Goal: Transaction & Acquisition: Purchase product/service

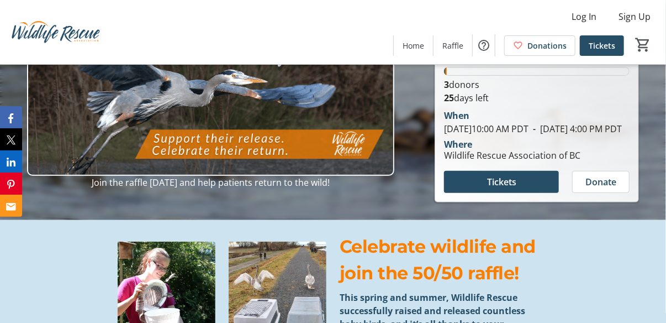
scroll to position [111, 0]
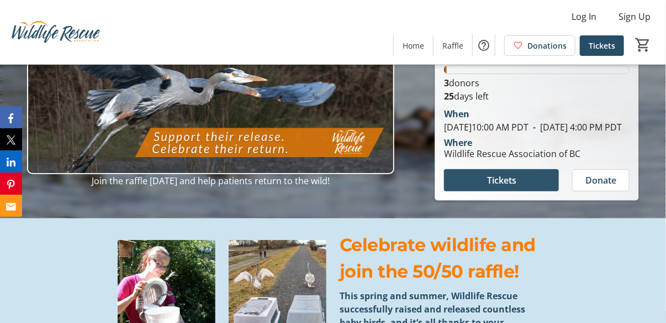
click at [509, 187] on span "Tickets" at bounding box center [501, 180] width 29 height 13
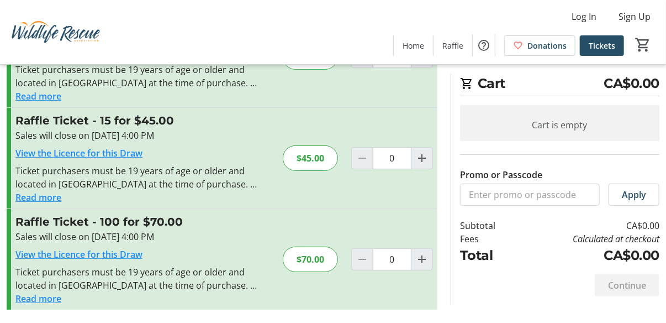
scroll to position [71, 0]
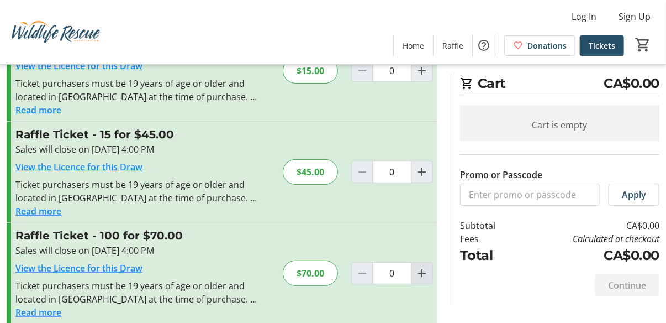
click at [419, 280] on mat-icon "Increment by one" at bounding box center [422, 272] width 13 height 13
type input "1"
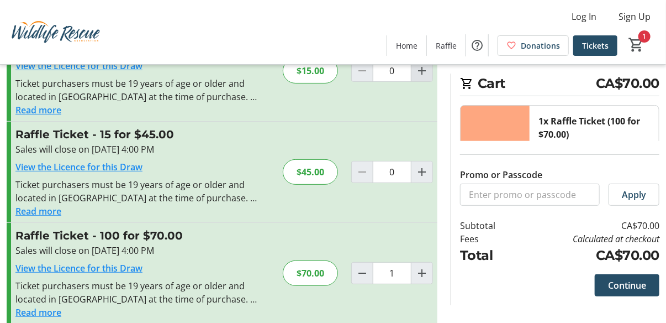
click at [420, 76] on mat-icon "Increment by one" at bounding box center [422, 70] width 13 height 13
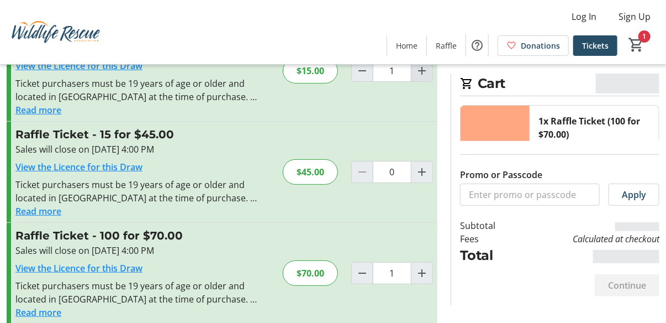
click at [420, 76] on mat-icon "Increment by one" at bounding box center [422, 70] width 13 height 13
type input "2"
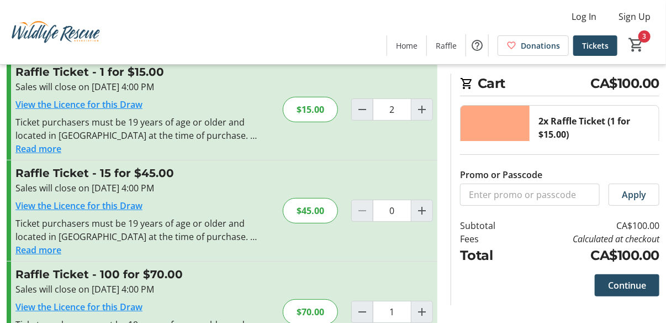
scroll to position [17, 0]
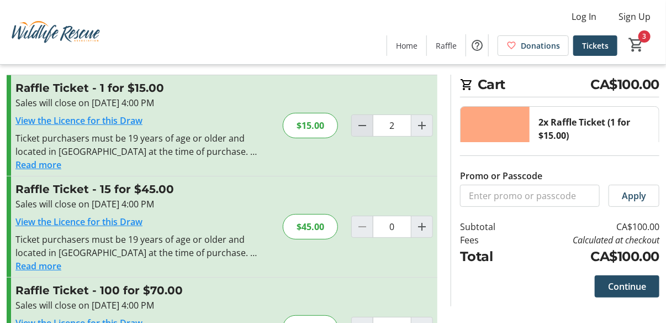
click at [364, 132] on mat-icon "Decrement by one" at bounding box center [362, 125] width 13 height 13
type input "1"
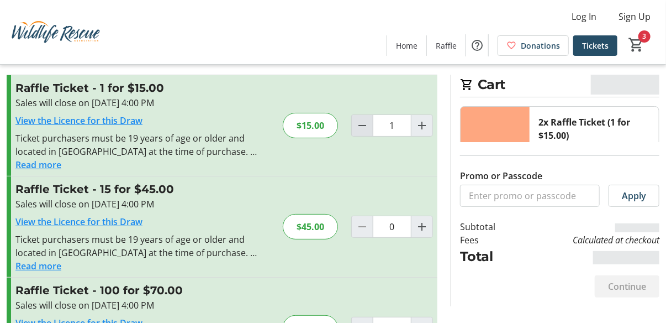
type input "1"
click at [364, 132] on mat-icon "Decrement by one" at bounding box center [362, 125] width 13 height 13
type input "0"
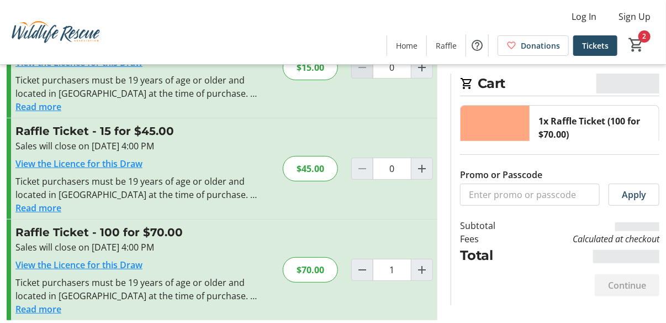
scroll to position [127, 0]
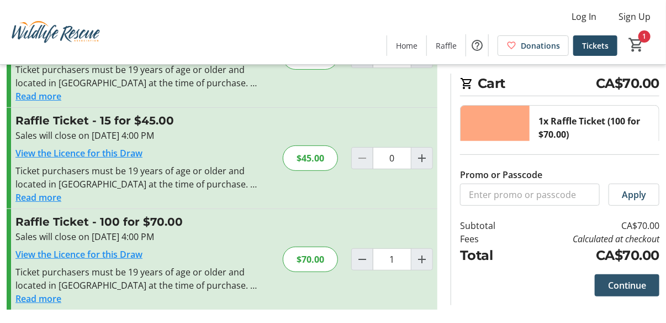
click at [626, 279] on span "Continue" at bounding box center [627, 285] width 38 height 13
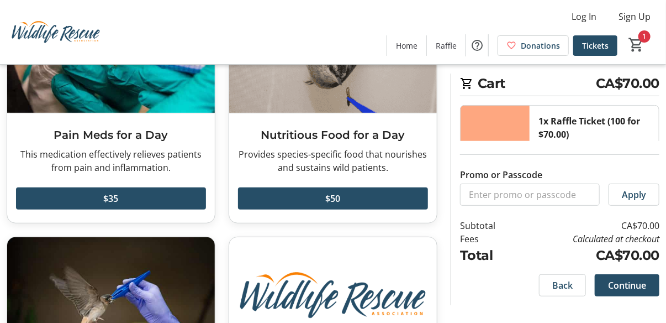
scroll to position [29, 0]
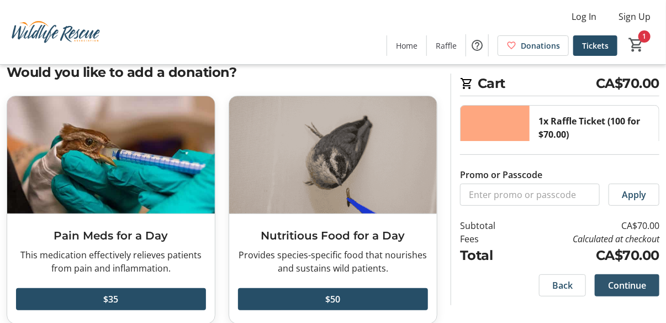
click at [626, 282] on span "Continue" at bounding box center [627, 285] width 38 height 13
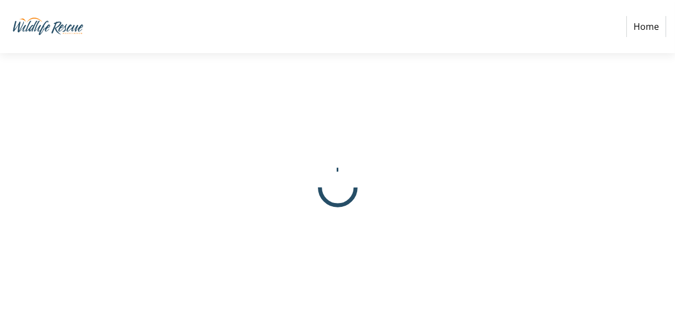
select select "CA"
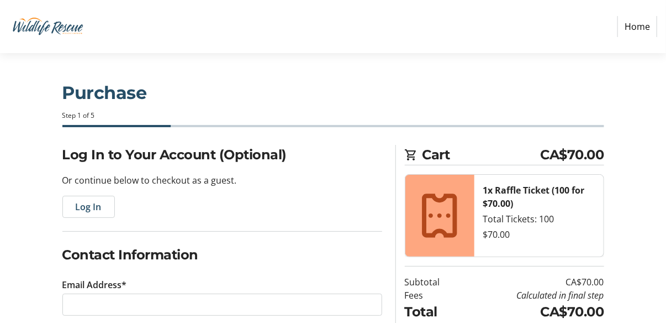
scroll to position [111, 0]
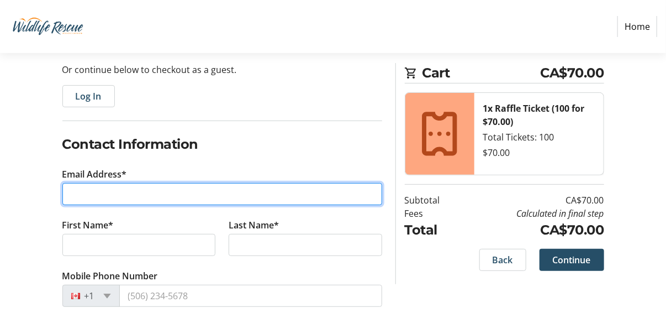
click at [204, 205] on input "Email Address*" at bounding box center [222, 194] width 320 height 22
type input "[EMAIL_ADDRESS][DOMAIN_NAME]"
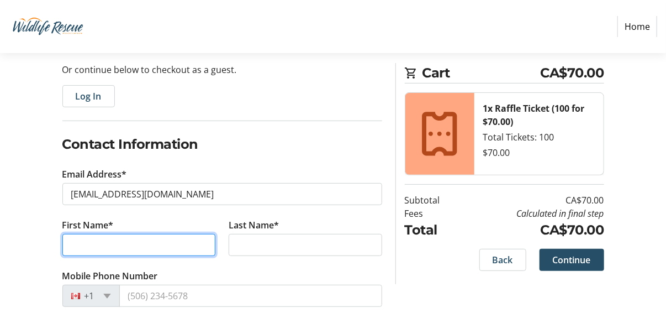
type input "[PERSON_NAME]"
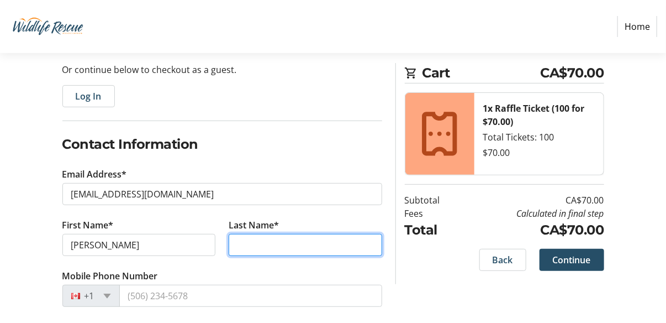
type input "[PERSON_NAME]"
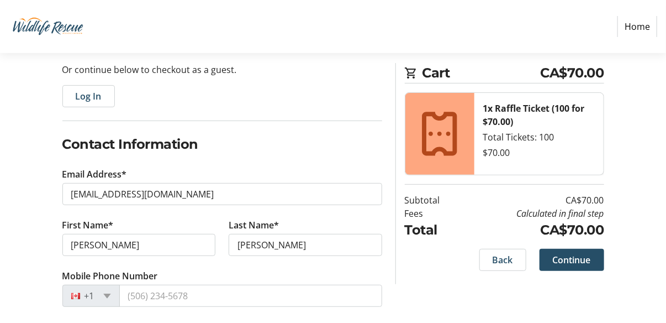
type input "[STREET_ADDRESS]"
type input "Saanich"
select select "BC"
type input "V9E 1J5"
select select "GB"
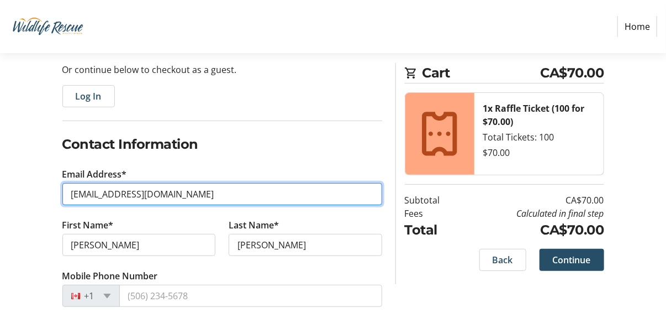
select select
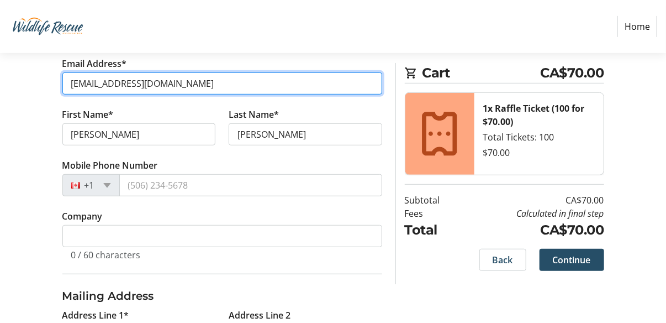
scroll to position [332, 0]
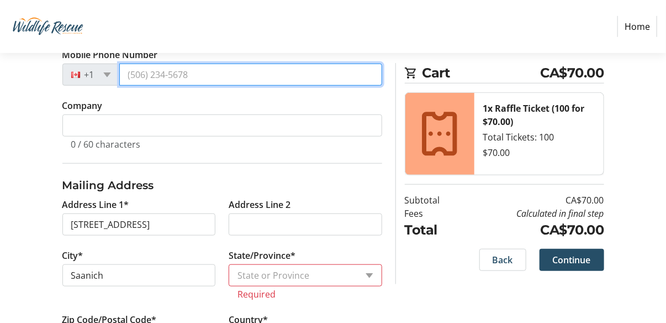
drag, startPoint x: 220, startPoint y: 120, endPoint x: 103, endPoint y: 108, distance: 117.8
click at [103, 86] on div "+1" at bounding box center [222, 75] width 320 height 22
type input "[PHONE_NUMBER]"
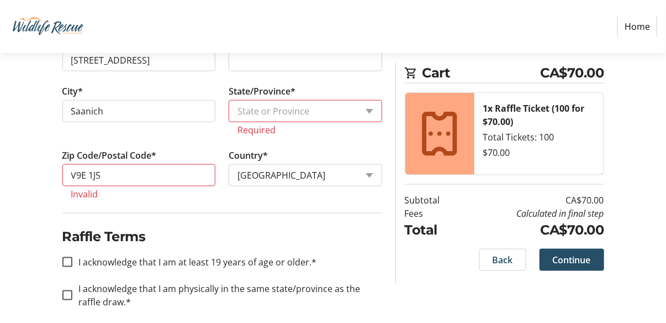
scroll to position [553, 0]
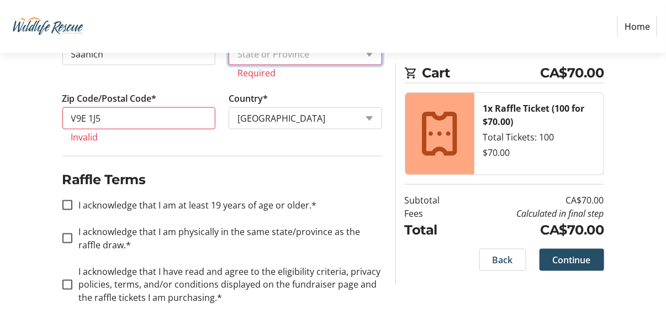
click at [258, 65] on select "State or [GEOGRAPHIC_DATA] or Province [GEOGRAPHIC_DATA] and [GEOGRAPHIC_DATA] …" at bounding box center [306, 54] width 154 height 22
drag, startPoint x: 131, startPoint y: 125, endPoint x: 49, endPoint y: 119, distance: 82.0
type input "Victoria"
type input "[GEOGRAPHIC_DATA], [GEOGRAPHIC_DATA], [GEOGRAPHIC_DATA]"
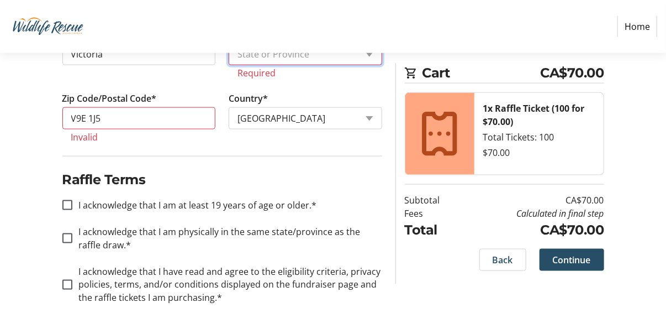
click at [272, 65] on select "State or [GEOGRAPHIC_DATA] or Province [GEOGRAPHIC_DATA] and [GEOGRAPHIC_DATA] …" at bounding box center [306, 54] width 154 height 22
select select "BEN"
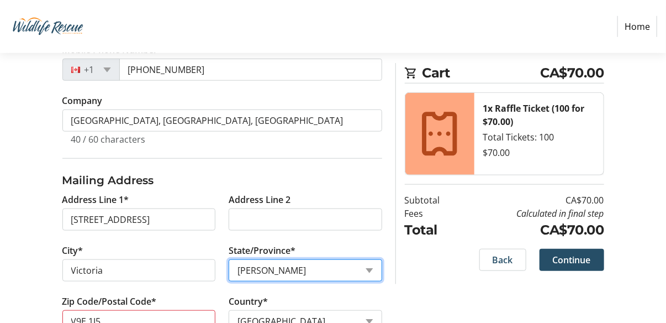
scroll to position [276, 0]
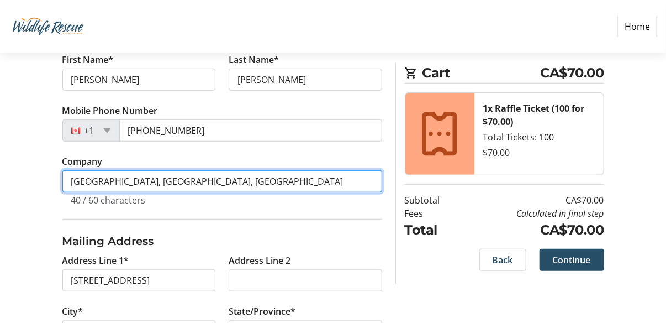
drag, startPoint x: 261, startPoint y: 232, endPoint x: -49, endPoint y: 217, distance: 310.3
click at [0, 217] on html "Home Purchase Step 1 of 5 Cart CA$70.00 1x Raffle Ticket (100 for $70.00) Total…" at bounding box center [333, 159] width 666 height 870
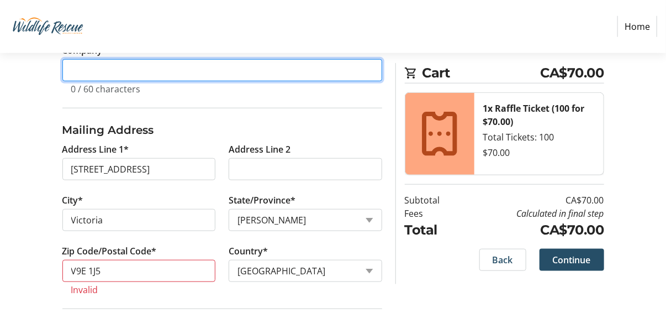
scroll to position [497, 0]
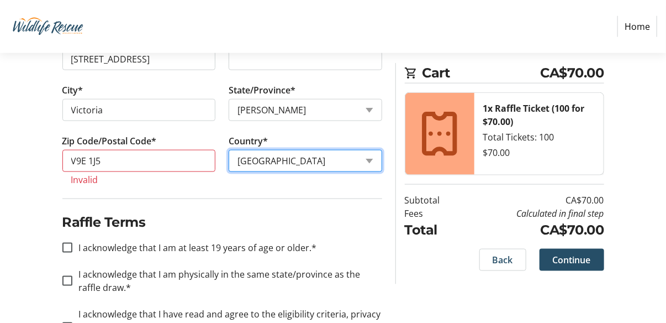
click at [278, 172] on select "Country Country [GEOGRAPHIC_DATA] [GEOGRAPHIC_DATA] [GEOGRAPHIC_DATA] [GEOGRAPH…" at bounding box center [306, 161] width 154 height 22
select select "CA"
click at [229, 172] on select "Country Country [GEOGRAPHIC_DATA] [GEOGRAPHIC_DATA] [GEOGRAPHIC_DATA] [GEOGRAPH…" at bounding box center [306, 161] width 154 height 22
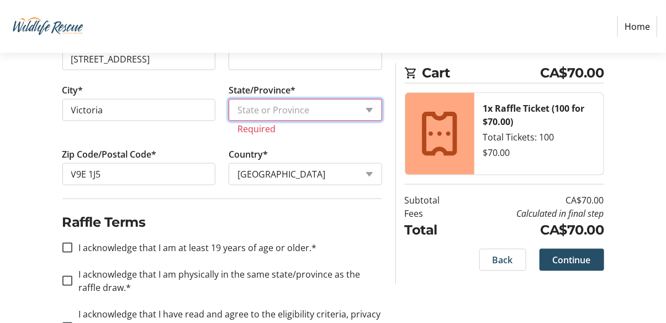
click at [290, 121] on select "State or Province State or Province [GEOGRAPHIC_DATA] [GEOGRAPHIC_DATA] [GEOGRA…" at bounding box center [306, 110] width 154 height 22
select select "BC"
click at [229, 121] on select "State or Province State or Province [GEOGRAPHIC_DATA] [GEOGRAPHIC_DATA] [GEOGRA…" at bounding box center [306, 110] width 154 height 22
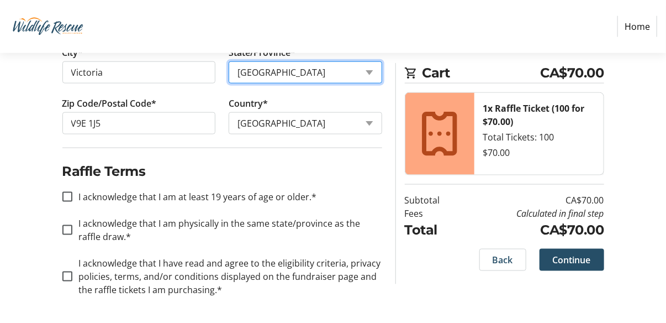
scroll to position [608, 0]
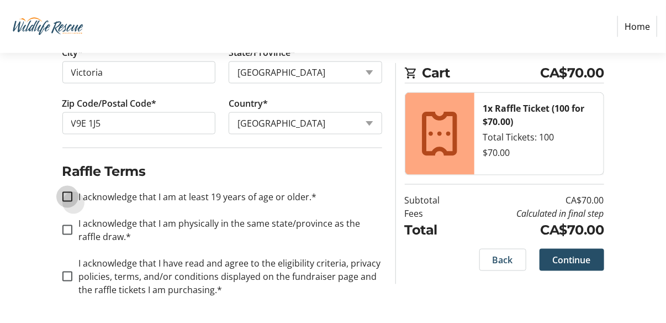
click at [67, 202] on input "I acknowledge that I am at least 19 years of age or older.*" at bounding box center [67, 197] width 10 height 10
checkbox input "true"
click at [67, 235] on input "I acknowledge that I am physically in the same state/province as the raffle dra…" at bounding box center [67, 230] width 10 height 10
checkbox input "true"
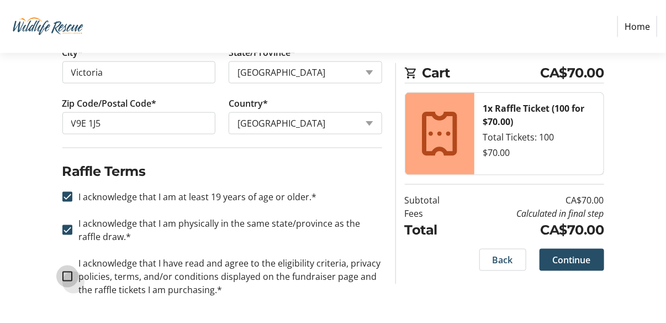
click at [68, 271] on input "I acknowledge that I have read and agree to the eligibility criteria, privacy p…" at bounding box center [67, 276] width 10 height 10
checkbox input "true"
click at [580, 266] on span "Continue" at bounding box center [572, 259] width 38 height 13
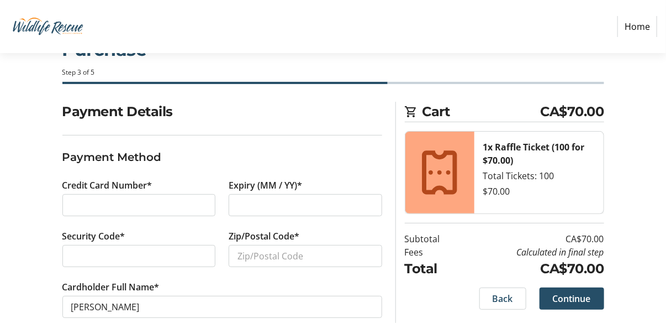
scroll to position [108, 0]
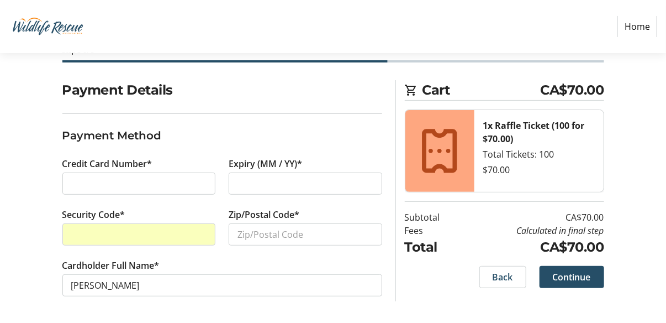
click at [157, 223] on div at bounding box center [139, 234] width 154 height 22
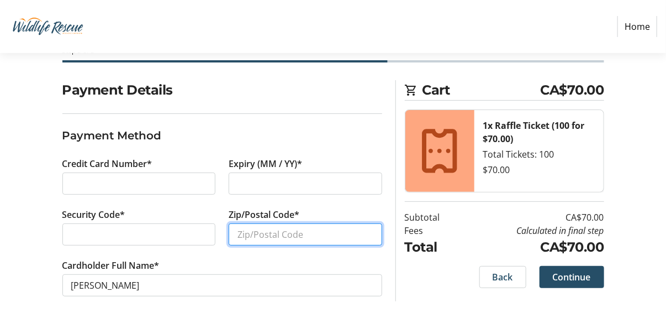
click at [280, 223] on input "Zip/Postal Code*" at bounding box center [306, 234] width 154 height 22
type input "V9E1J5"
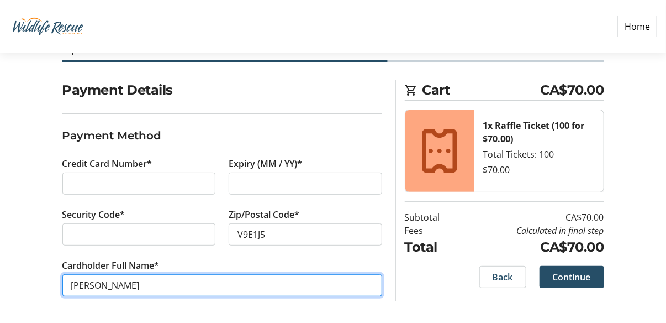
click at [75, 280] on input "[PERSON_NAME]" at bounding box center [222, 285] width 320 height 22
type input "[PERSON_NAME]"
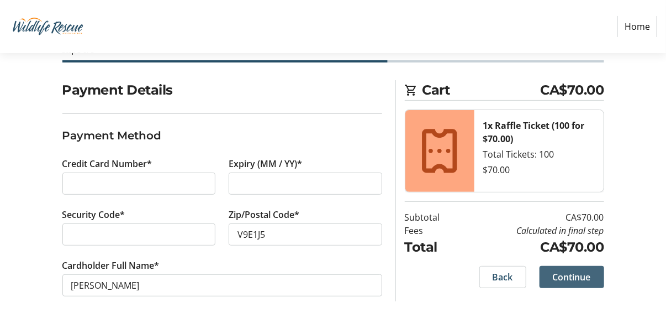
click at [578, 272] on span "Continue" at bounding box center [572, 276] width 38 height 13
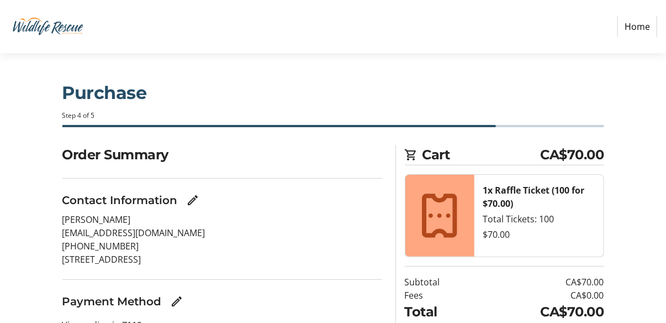
scroll to position [107, 0]
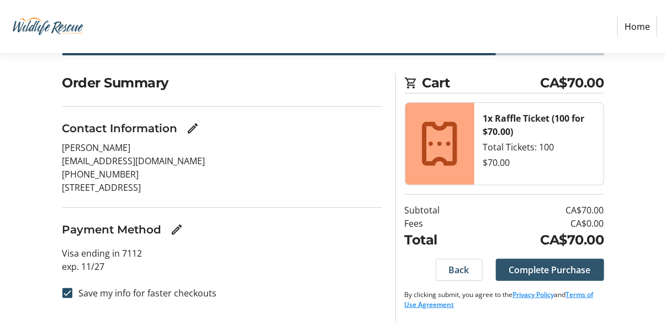
click at [534, 263] on span "Complete Purchase" at bounding box center [550, 269] width 82 height 13
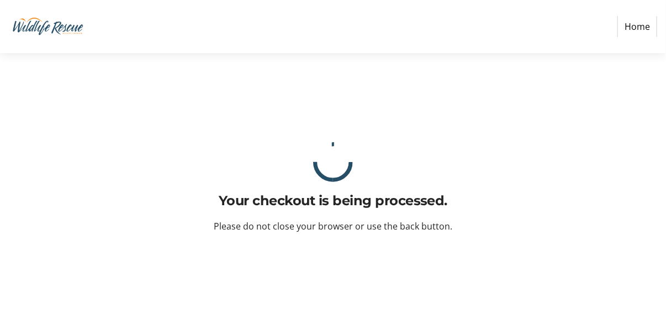
scroll to position [0, 0]
